Goal: Register for event/course

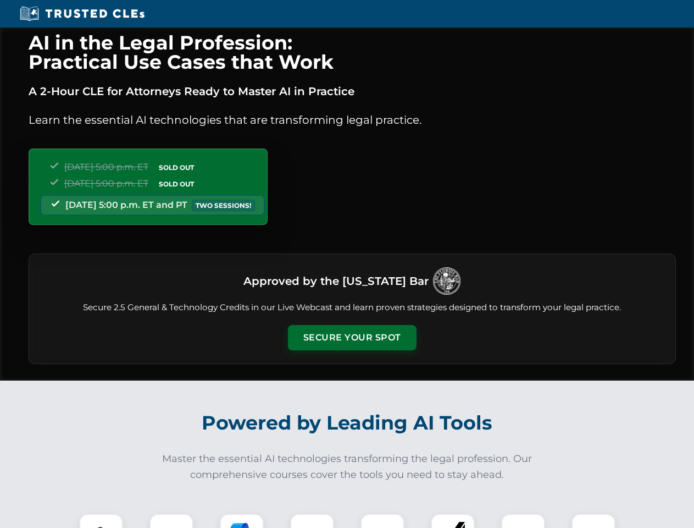
click at [352, 338] on button "Secure Your Spot" at bounding box center [352, 337] width 129 height 25
click at [101, 521] on img at bounding box center [101, 535] width 32 height 32
